Goal: Task Accomplishment & Management: Manage account settings

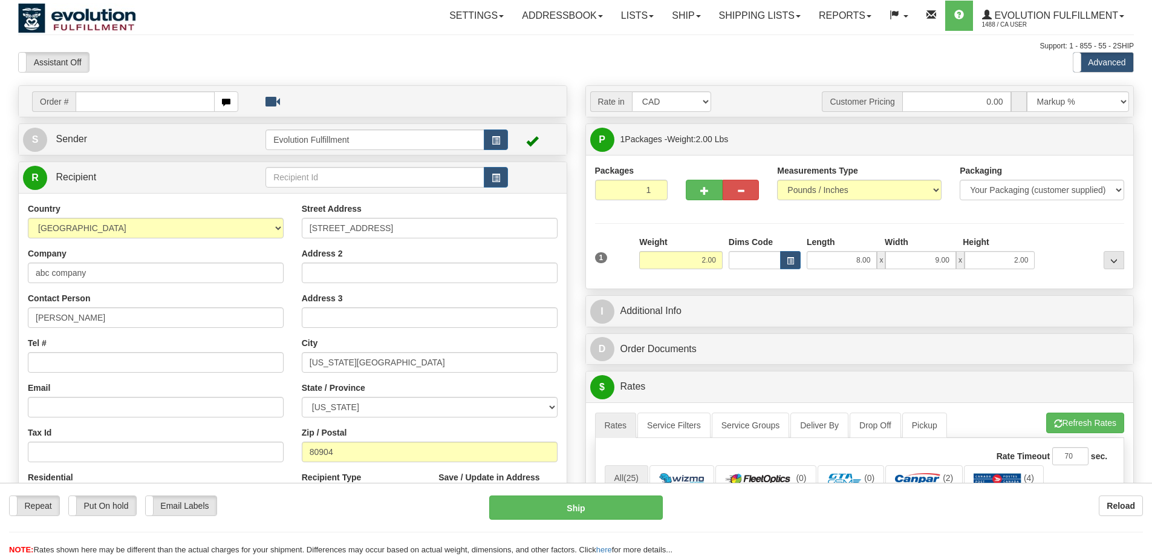
select select "US"
select select "CO"
click at [754, 17] on link "Shipping lists" at bounding box center [760, 16] width 100 height 30
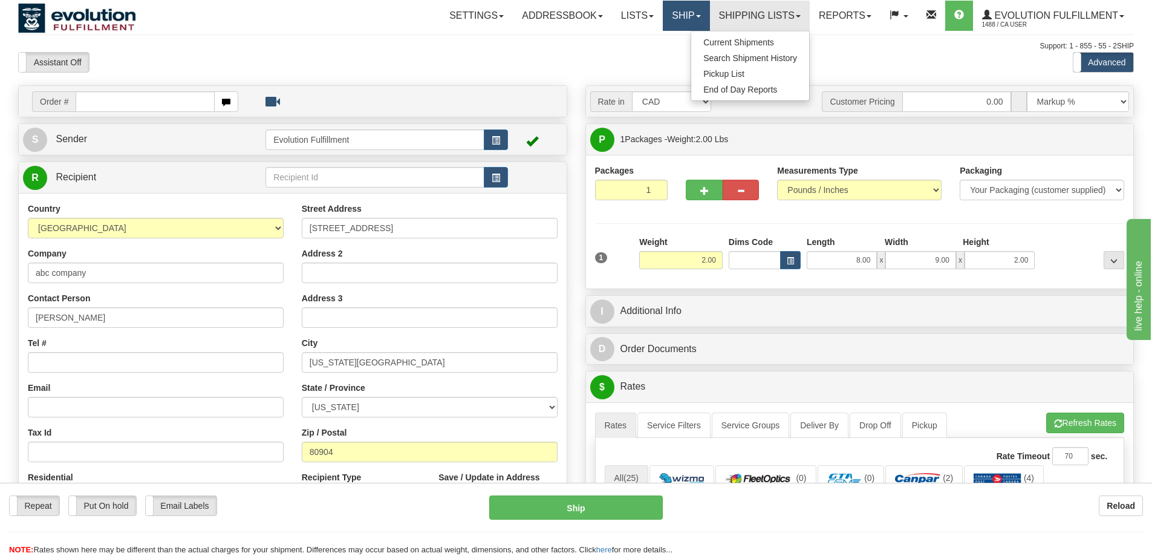
click at [679, 14] on link "Ship" at bounding box center [686, 16] width 47 height 30
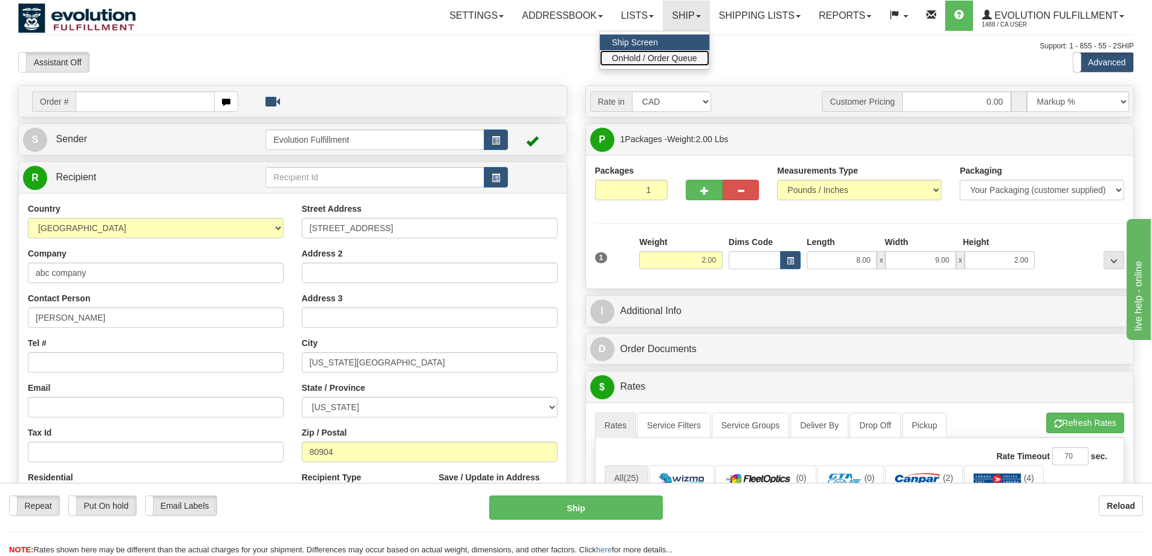
click at [661, 53] on link "OnHold / Order Queue" at bounding box center [654, 58] width 109 height 16
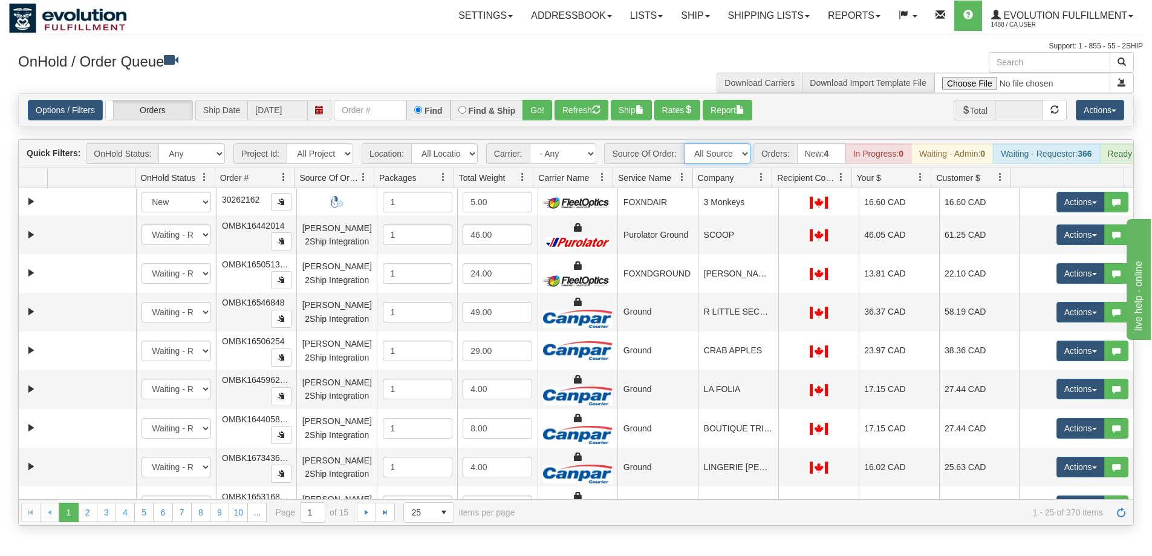
click at [721, 155] on select "All Sources AirBlaster 2Ship Integration Ambler Apparel 2Ship Integration Blast…" at bounding box center [717, 153] width 67 height 21
select select "AirBlaster 2Ship Integration"
click at [684, 143] on select "All Sources AirBlaster 2Ship Integration Ambler Apparel 2Ship Integration Blast…" at bounding box center [717, 153] width 67 height 21
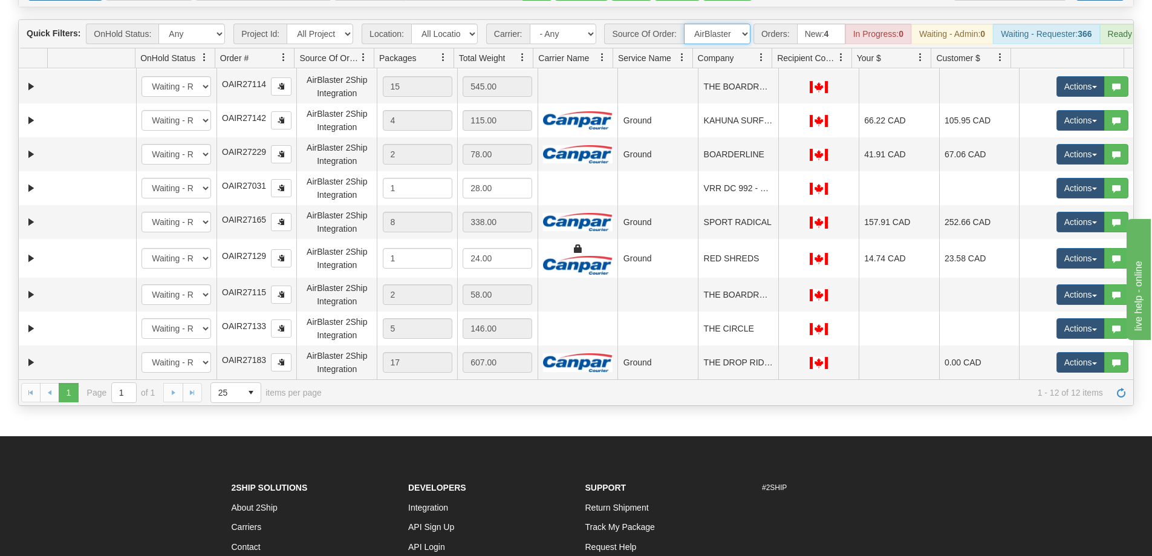
scroll to position [121, 0]
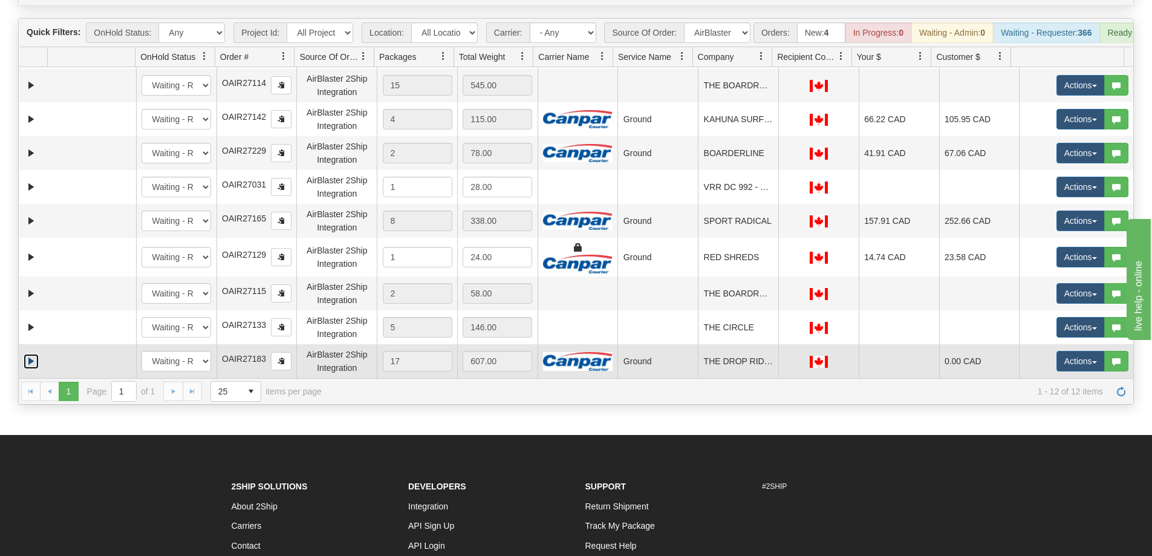
click at [28, 367] on link "Expand" at bounding box center [31, 361] width 15 height 15
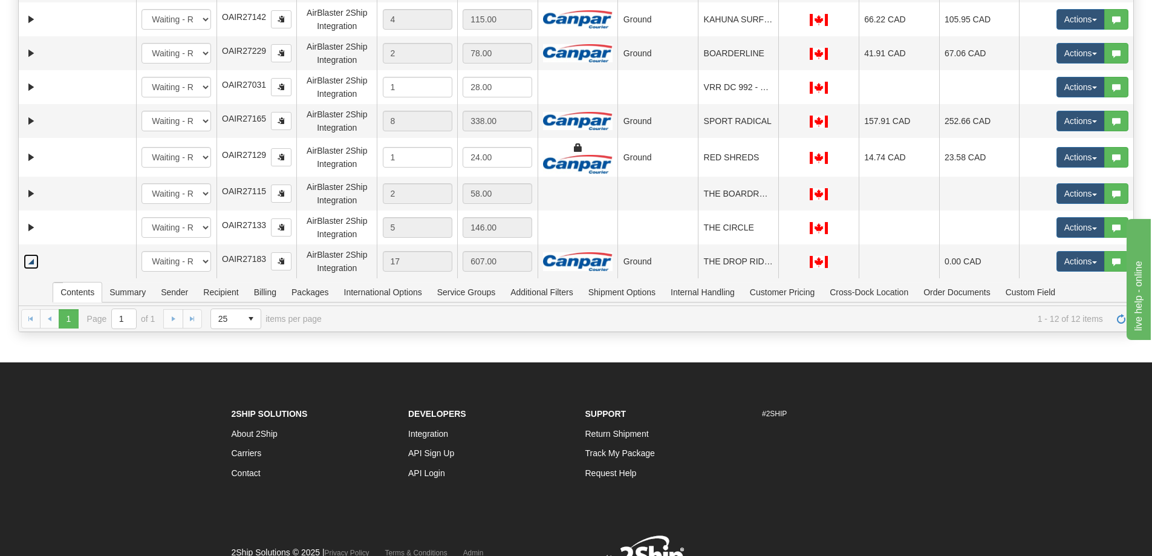
scroll to position [212, 0]
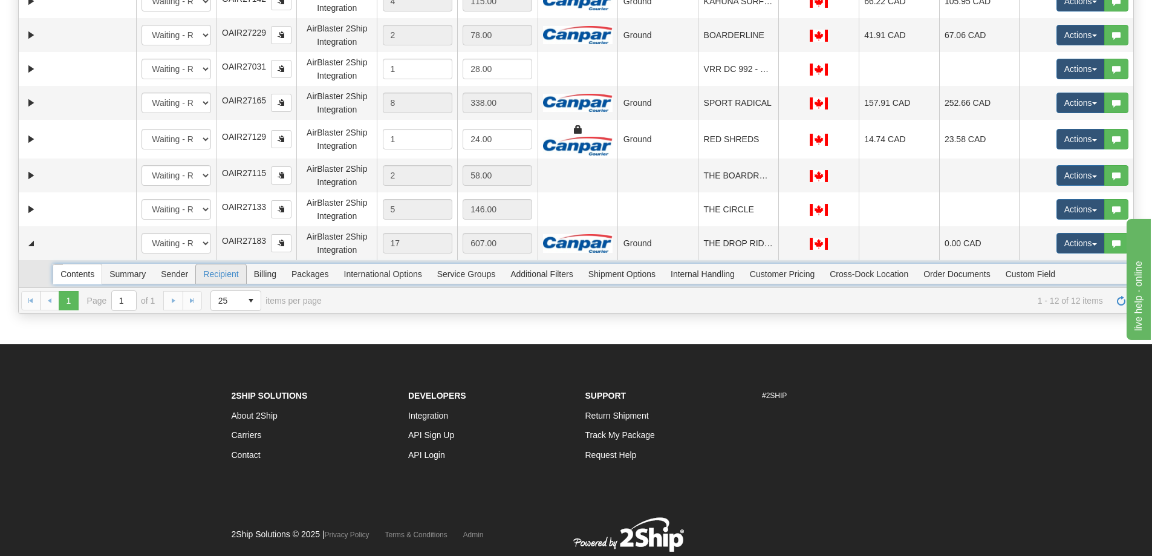
click at [229, 283] on span "Recipient" at bounding box center [221, 273] width 50 height 19
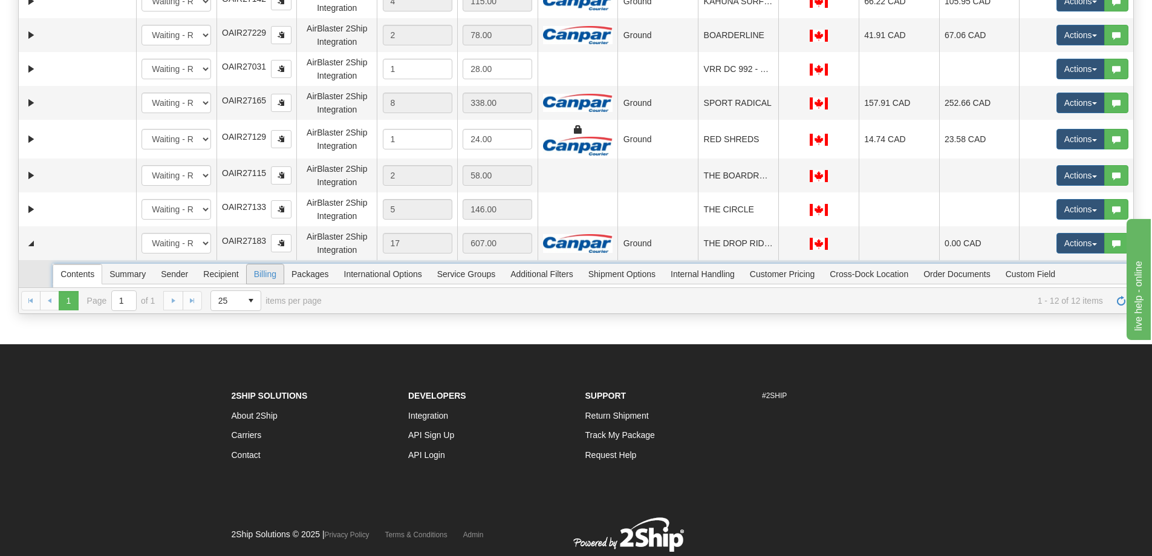
click at [275, 284] on span "Billing" at bounding box center [265, 273] width 37 height 19
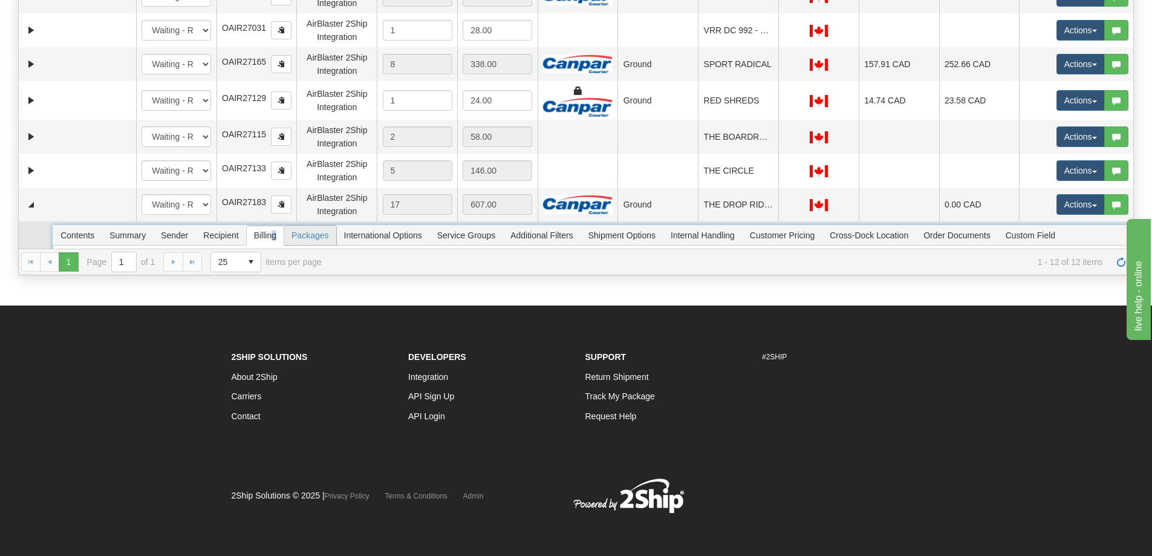
scroll to position [210, 0]
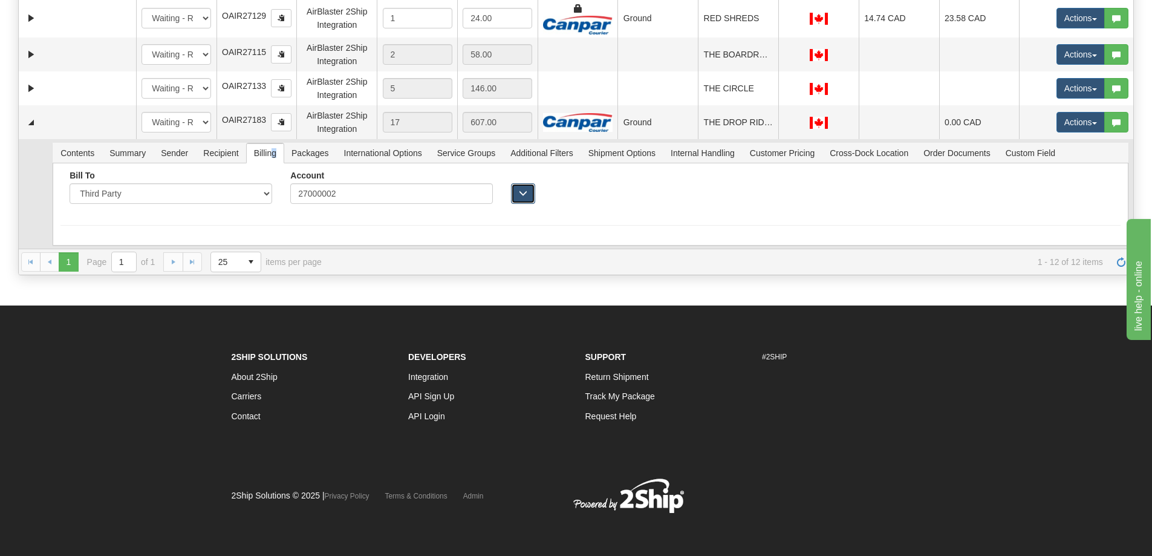
click at [520, 197] on span "button" at bounding box center [523, 193] width 8 height 8
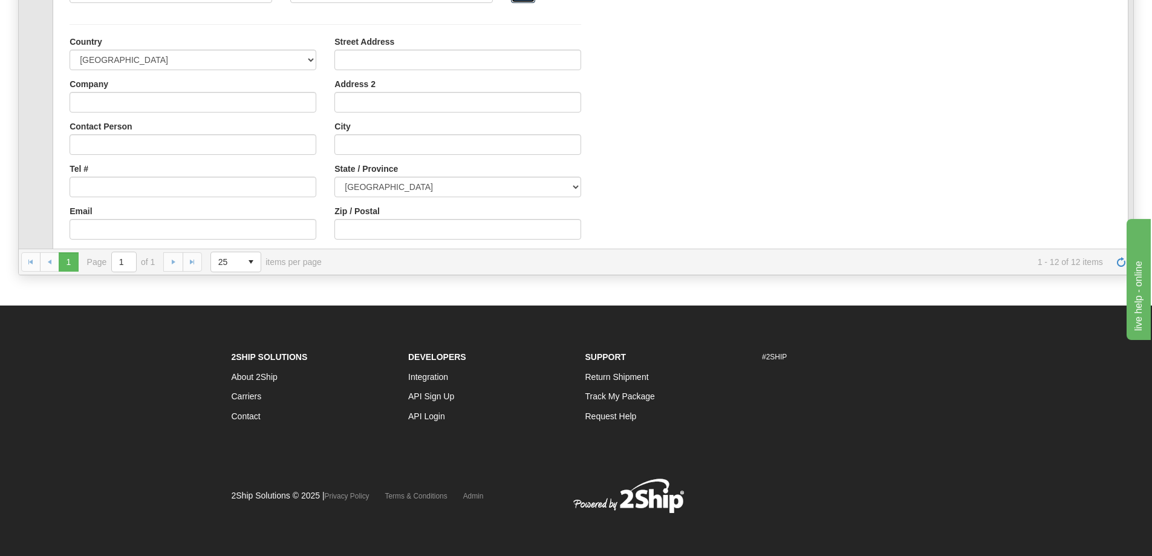
scroll to position [512, 0]
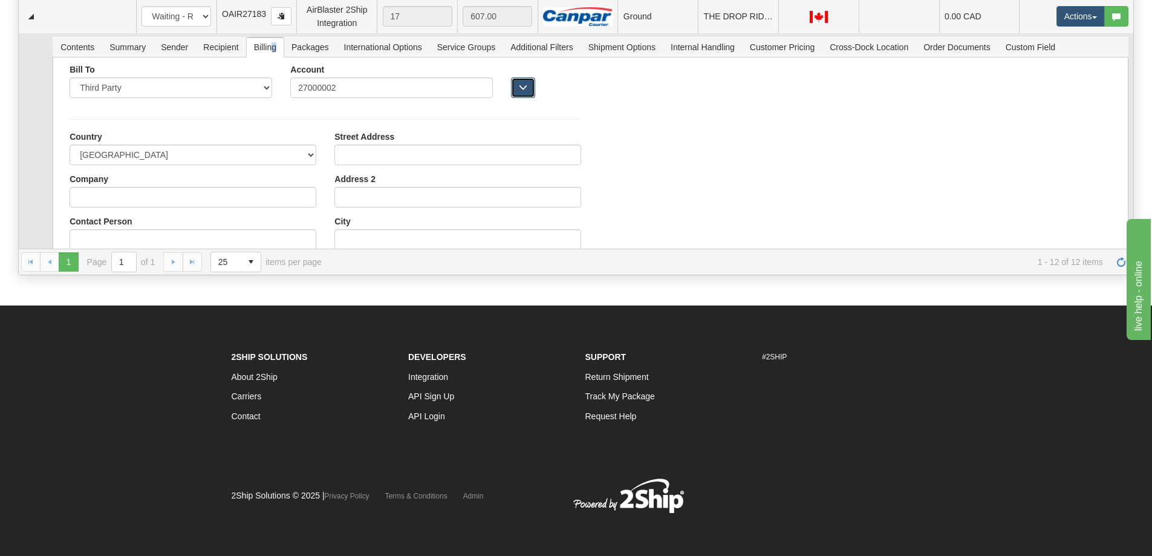
click at [519, 91] on span "button" at bounding box center [523, 87] width 8 height 8
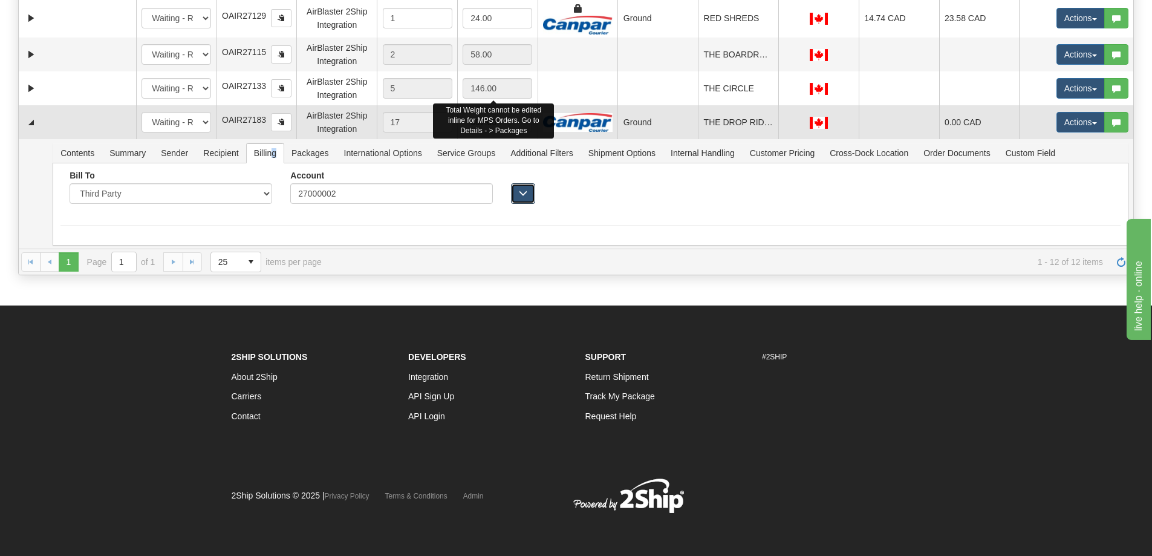
scroll to position [210, 0]
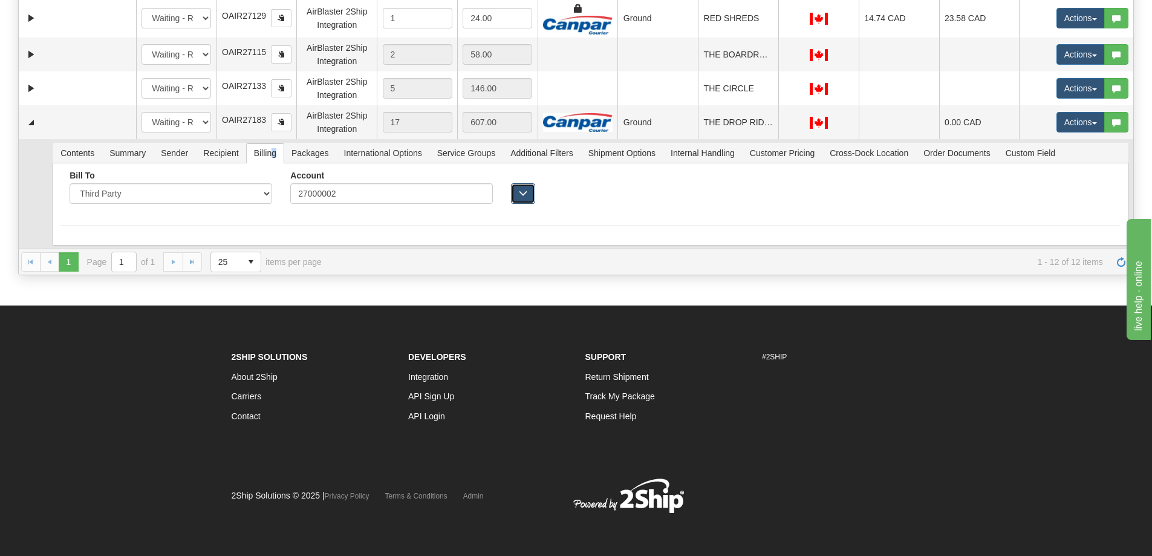
click at [524, 204] on button "button" at bounding box center [523, 193] width 24 height 21
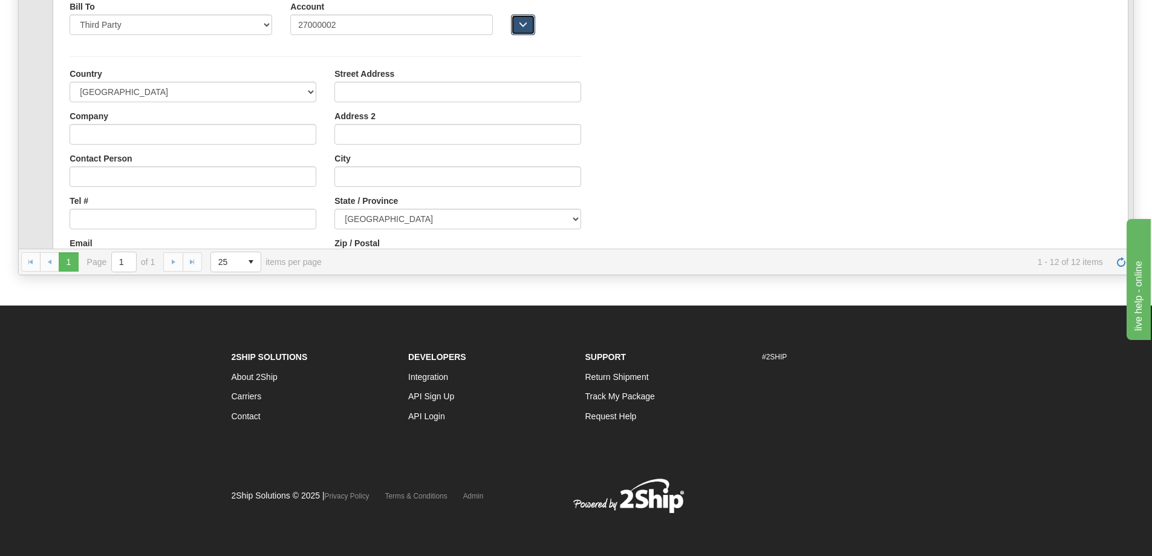
scroll to position [512, 0]
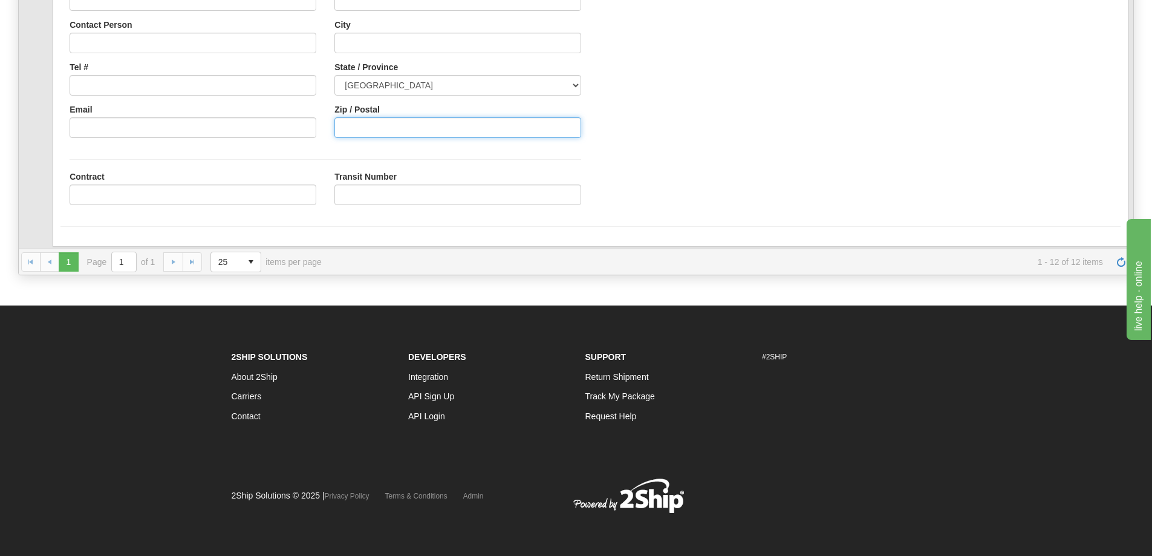
click at [386, 134] on input "Zip / Postal" at bounding box center [457, 127] width 247 height 21
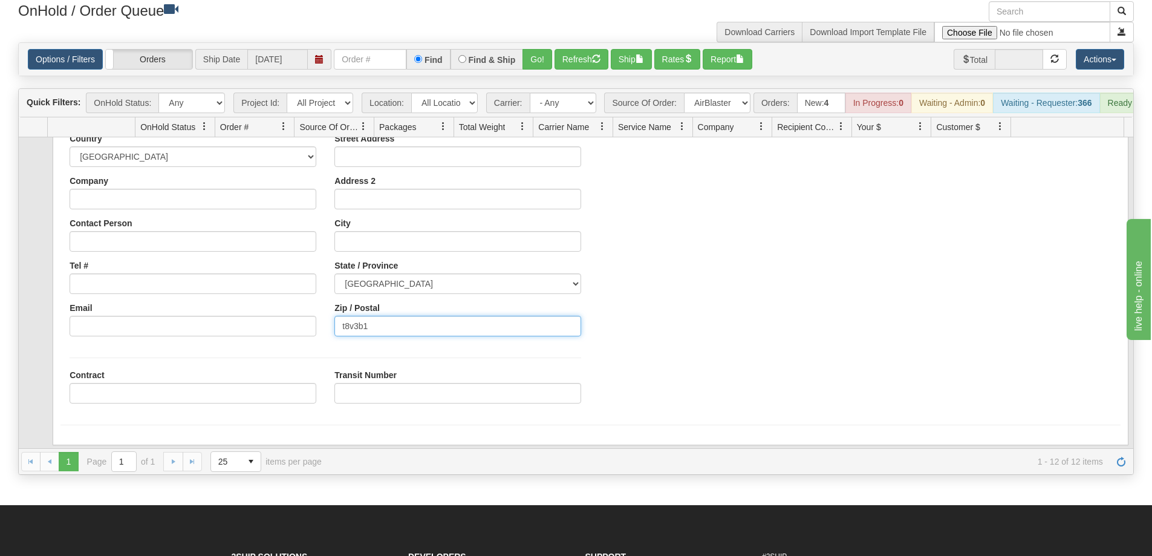
scroll to position [54, 0]
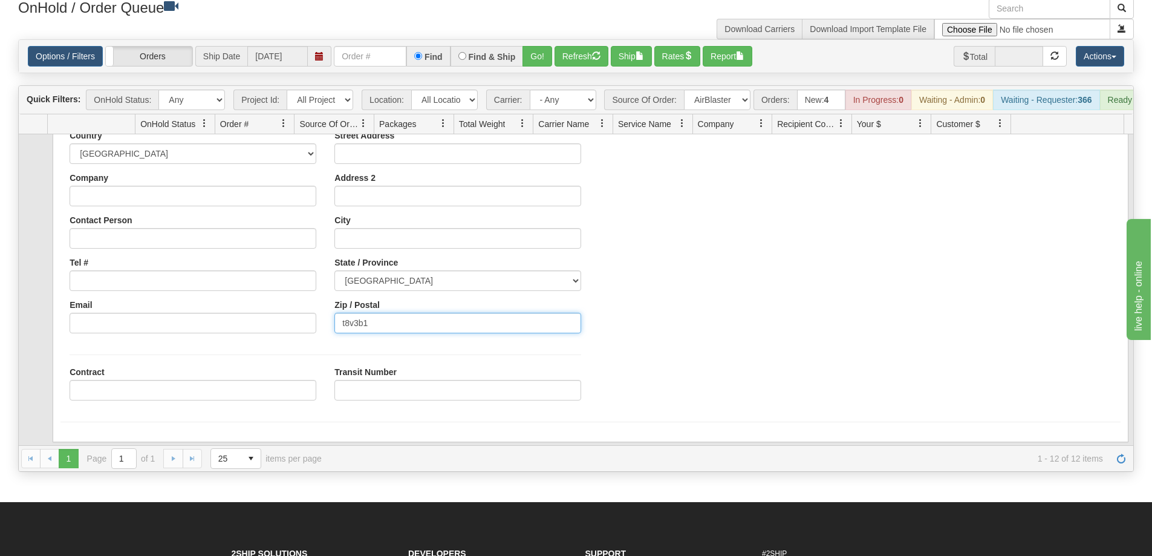
type input "t8v3b1"
click at [815, 317] on div "Bill To Sender Recipient Third Party Collect Account 27000002" at bounding box center [590, 237] width 1060 height 346
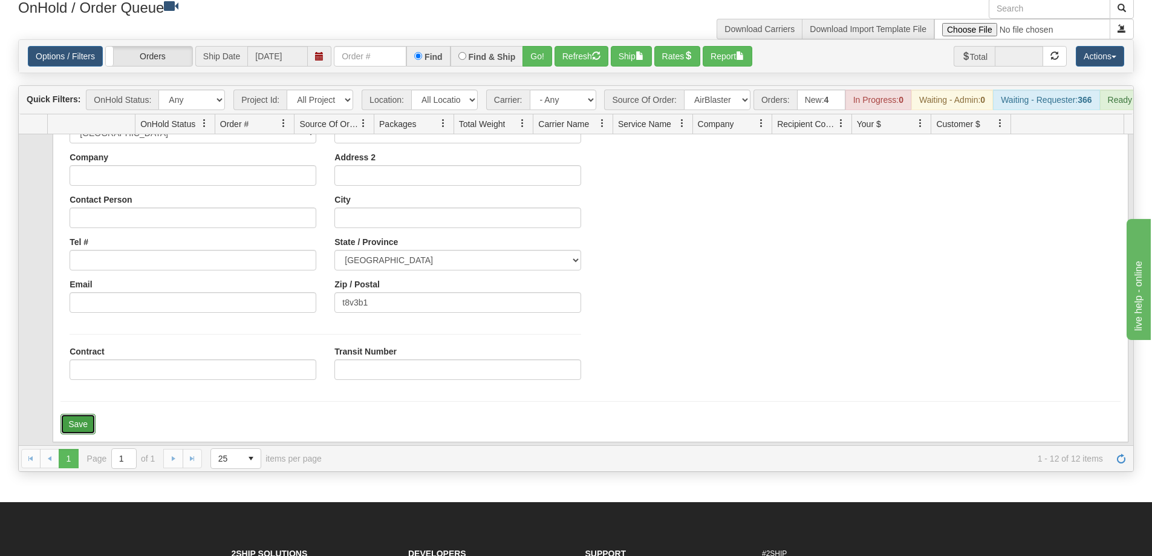
click at [78, 434] on button "Save" at bounding box center [77, 424] width 35 height 21
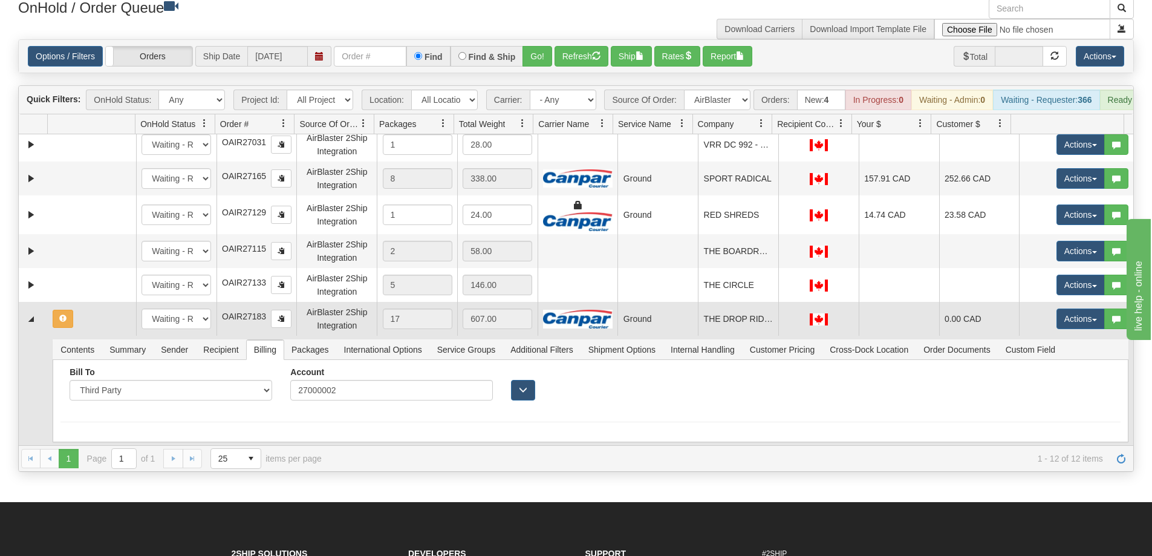
scroll to position [210, 0]
click at [60, 328] on button "button" at bounding box center [63, 319] width 21 height 18
click at [1080, 329] on button "Actions" at bounding box center [1081, 318] width 48 height 21
click at [1066, 376] on link "Rate All Services" at bounding box center [1056, 373] width 97 height 16
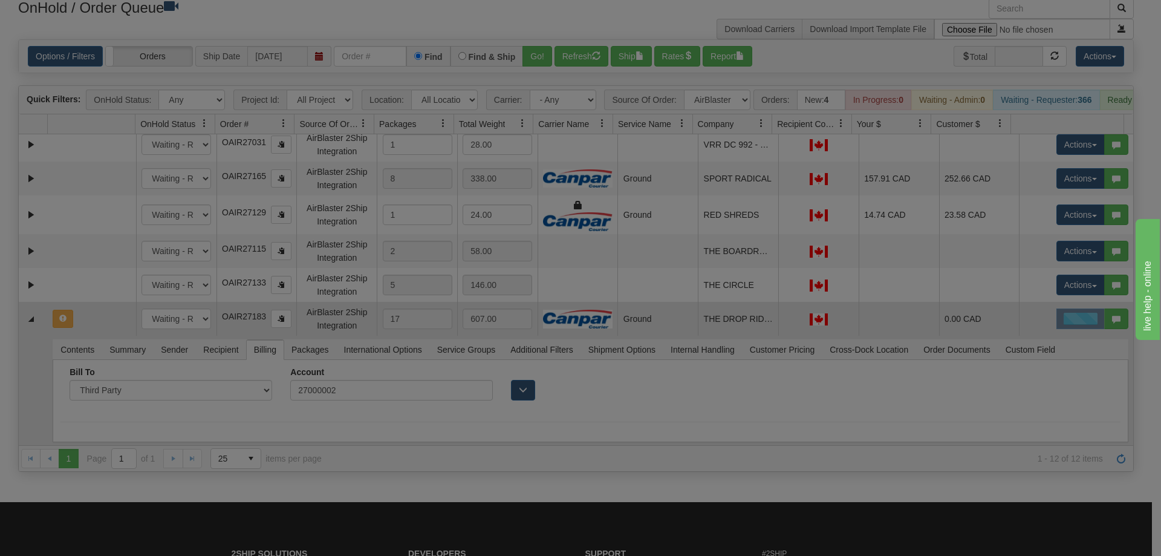
click at [1066, 376] on div at bounding box center [580, 278] width 1161 height 556
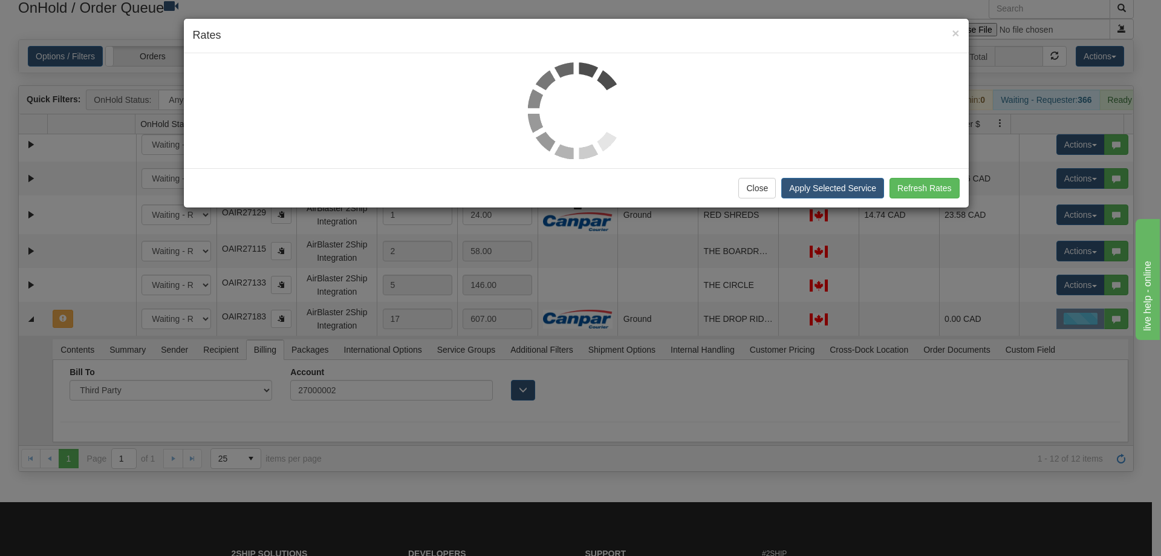
drag, startPoint x: 1119, startPoint y: 391, endPoint x: 1144, endPoint y: 410, distance: 31.1
click at [1144, 410] on div "× Rates Close Apply Selected Service Refresh Rates" at bounding box center [580, 278] width 1161 height 556
click at [748, 182] on button "Close" at bounding box center [756, 188] width 37 height 21
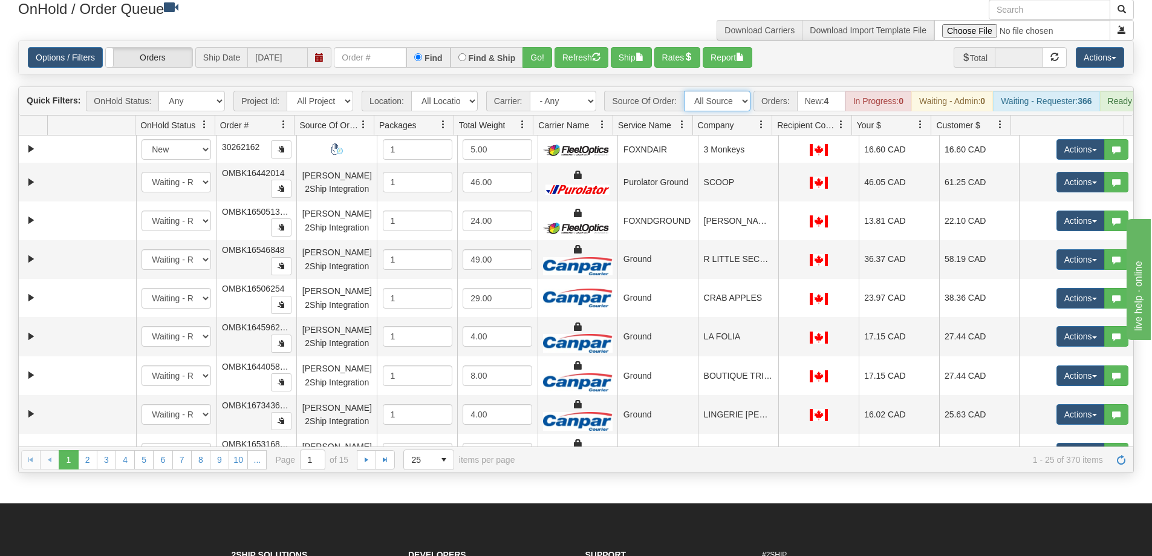
click at [733, 102] on select "All Sources AirBlaster 2Ship Integration Ambler Apparel 2Ship Integration Blast…" at bounding box center [717, 101] width 67 height 21
select select "AirBlaster 2Ship Integration"
click at [684, 91] on select "All Sources AirBlaster 2Ship Integration Ambler Apparel 2Ship Integration Blast…" at bounding box center [717, 101] width 67 height 21
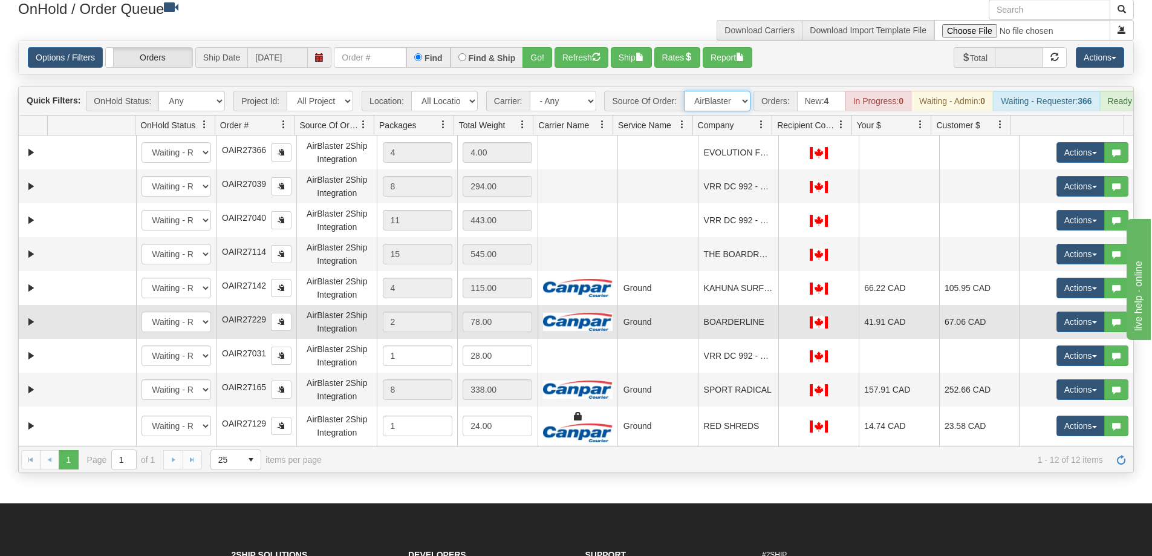
scroll to position [100, 0]
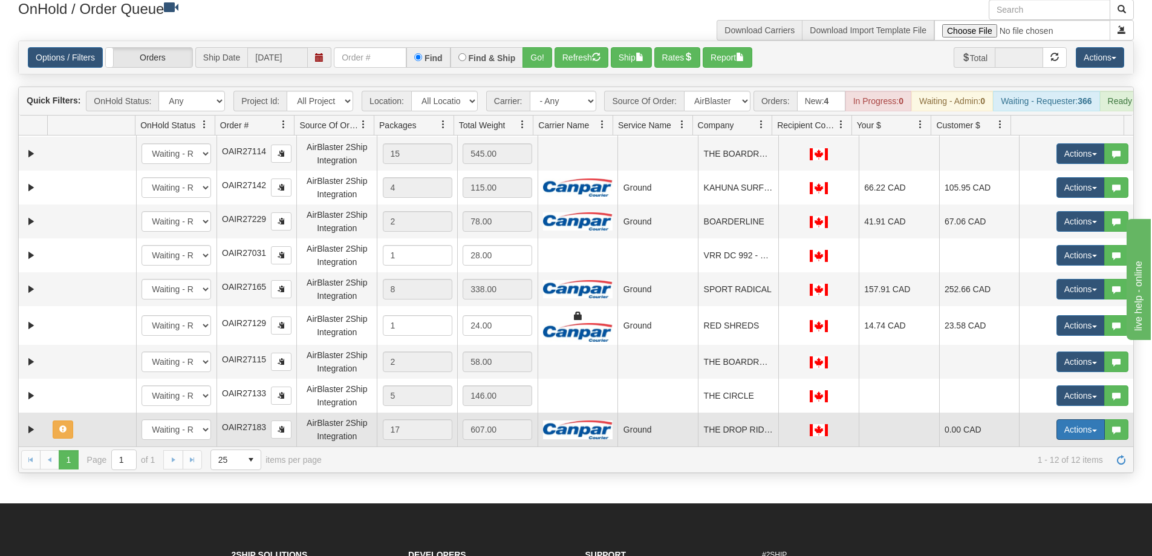
click at [1067, 435] on button "Actions" at bounding box center [1081, 429] width 48 height 21
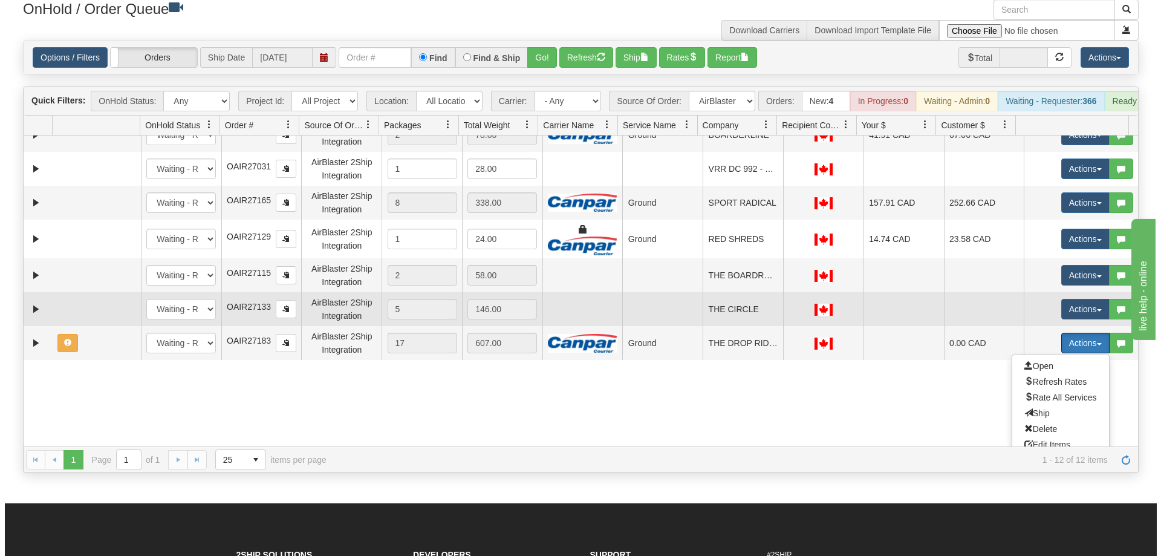
scroll to position [197, 0]
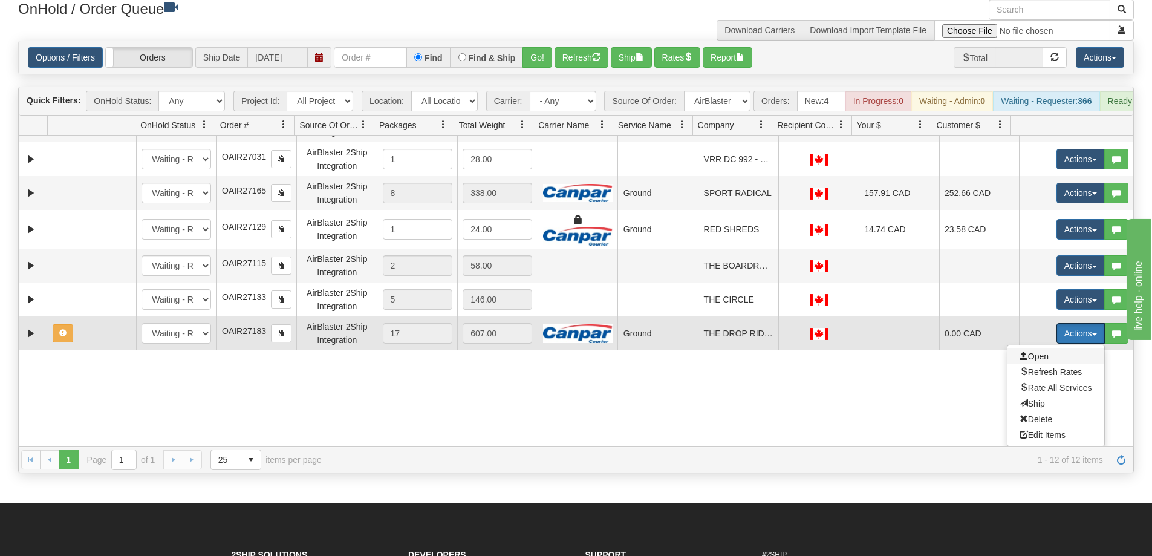
click at [1025, 361] on span "Open" at bounding box center [1034, 356] width 29 height 10
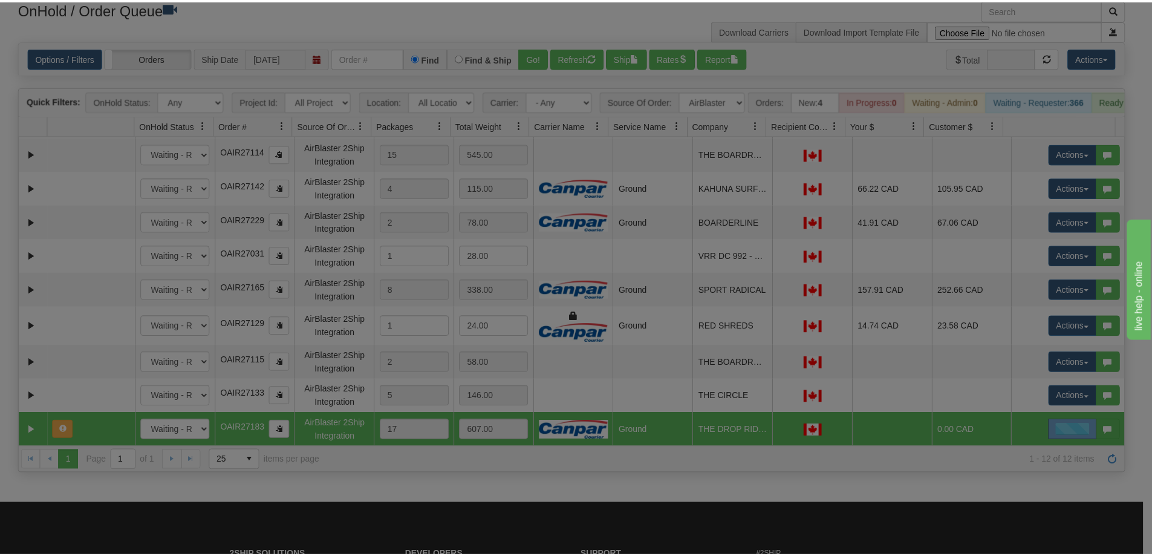
scroll to position [100, 0]
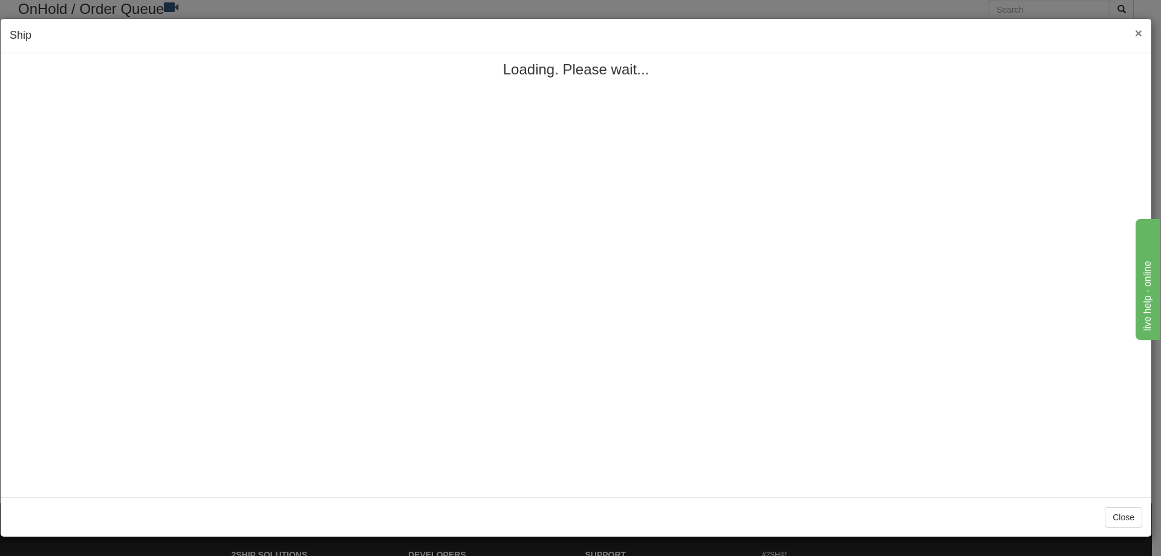
click at [1139, 33] on span "×" at bounding box center [1138, 33] width 7 height 14
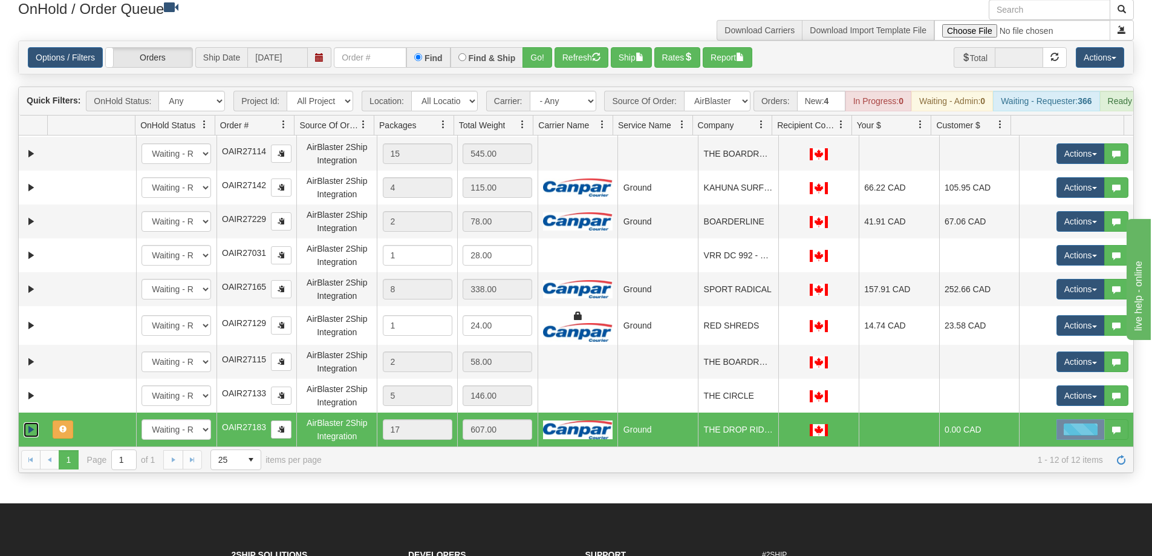
click at [32, 435] on link "Expand" at bounding box center [31, 429] width 15 height 15
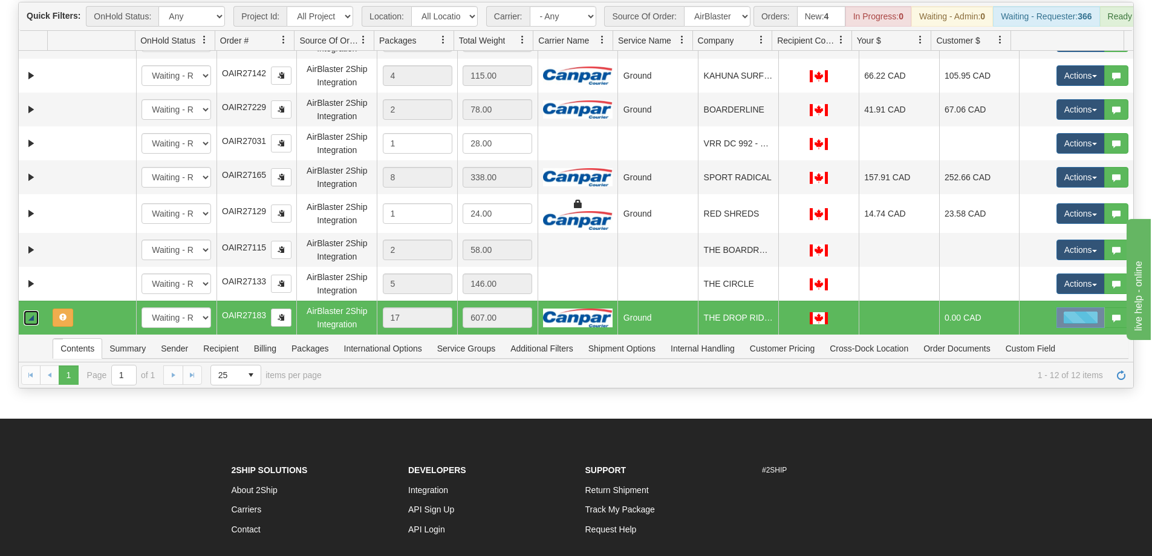
scroll to position [143, 0]
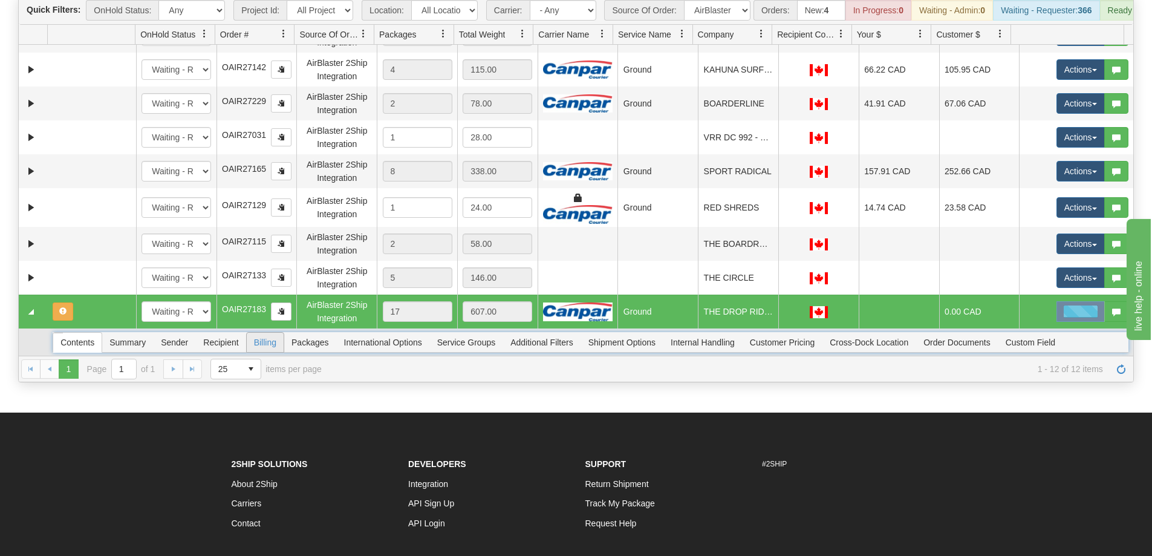
click at [257, 347] on span "Billing" at bounding box center [265, 342] width 37 height 19
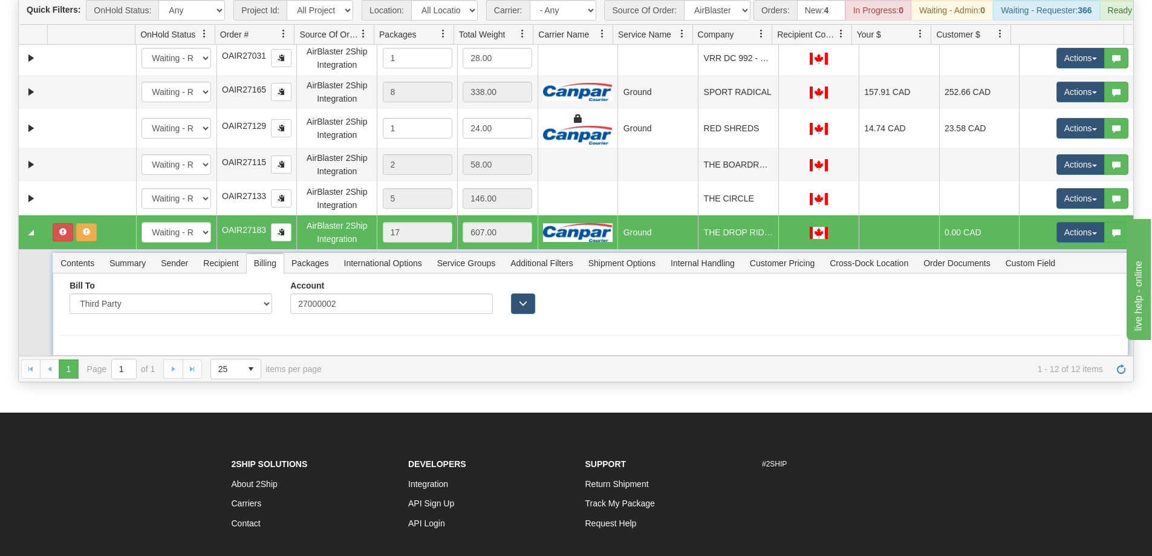
scroll to position [210, 0]
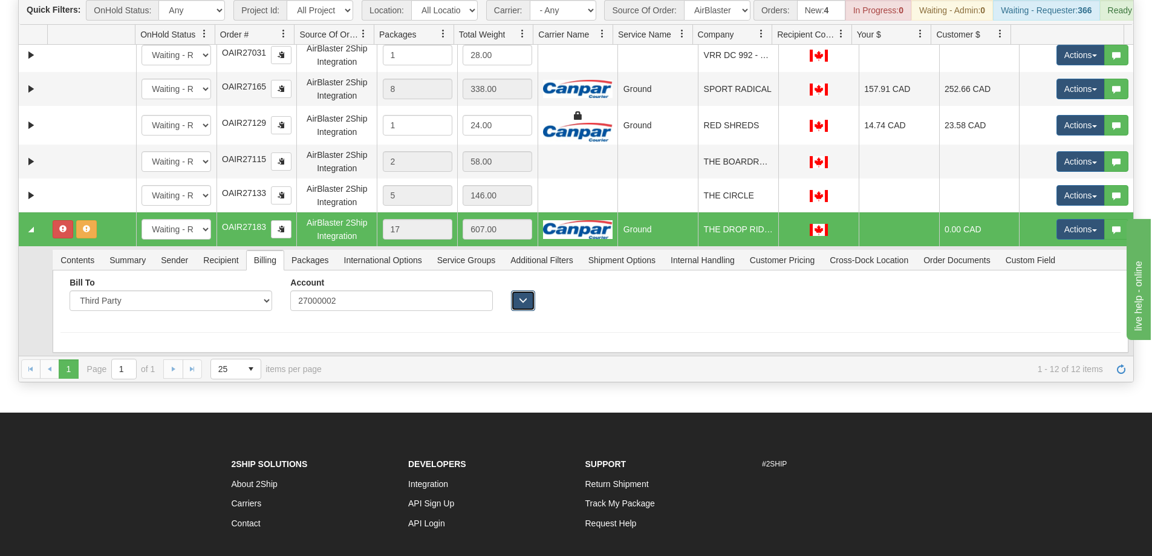
click at [514, 311] on button "button" at bounding box center [523, 300] width 24 height 21
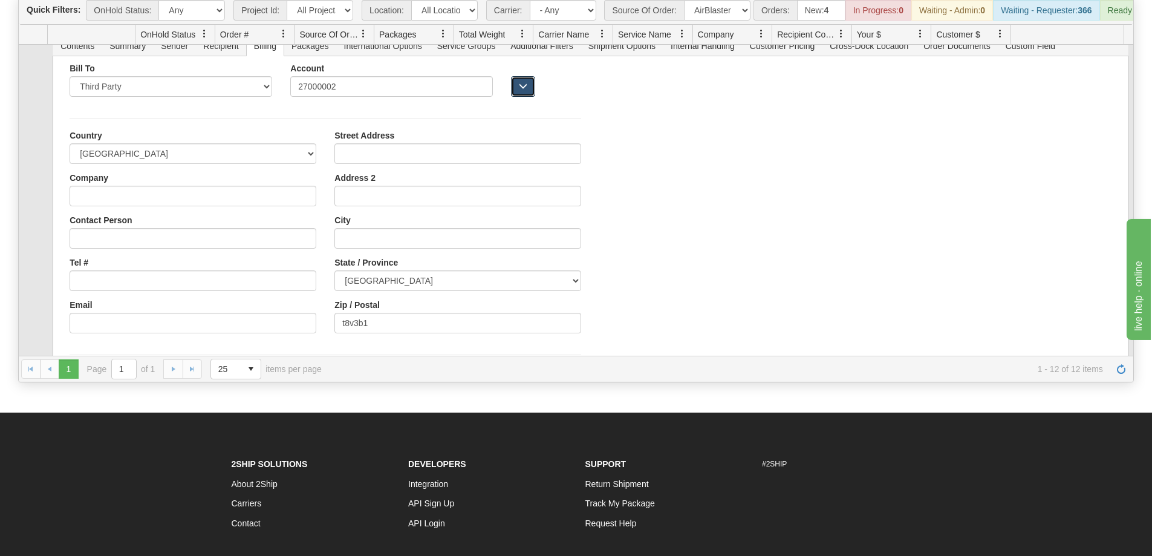
scroll to position [452, 0]
